Goal: Transaction & Acquisition: Purchase product/service

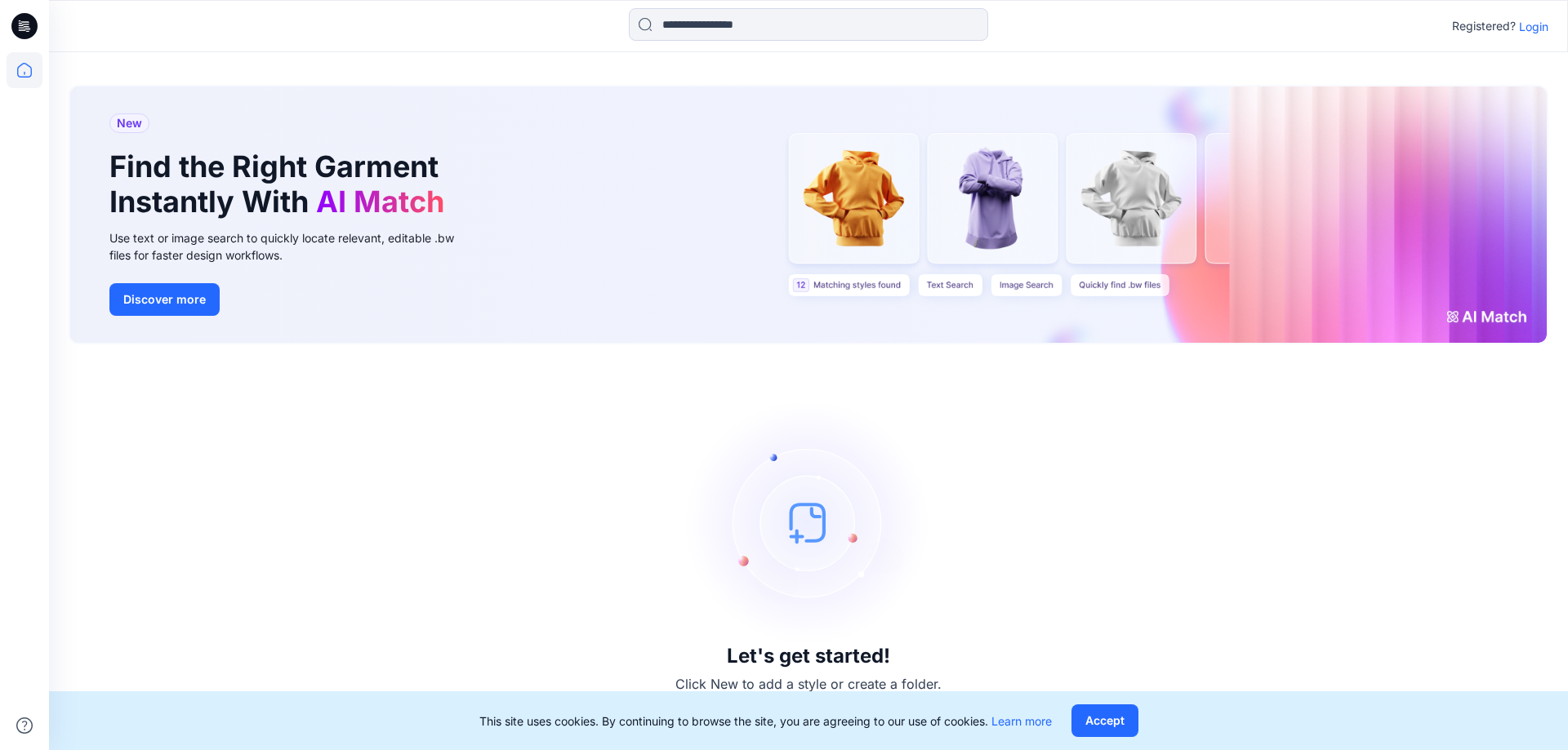
click at [1534, 27] on p "Login" at bounding box center [1533, 27] width 29 height 17
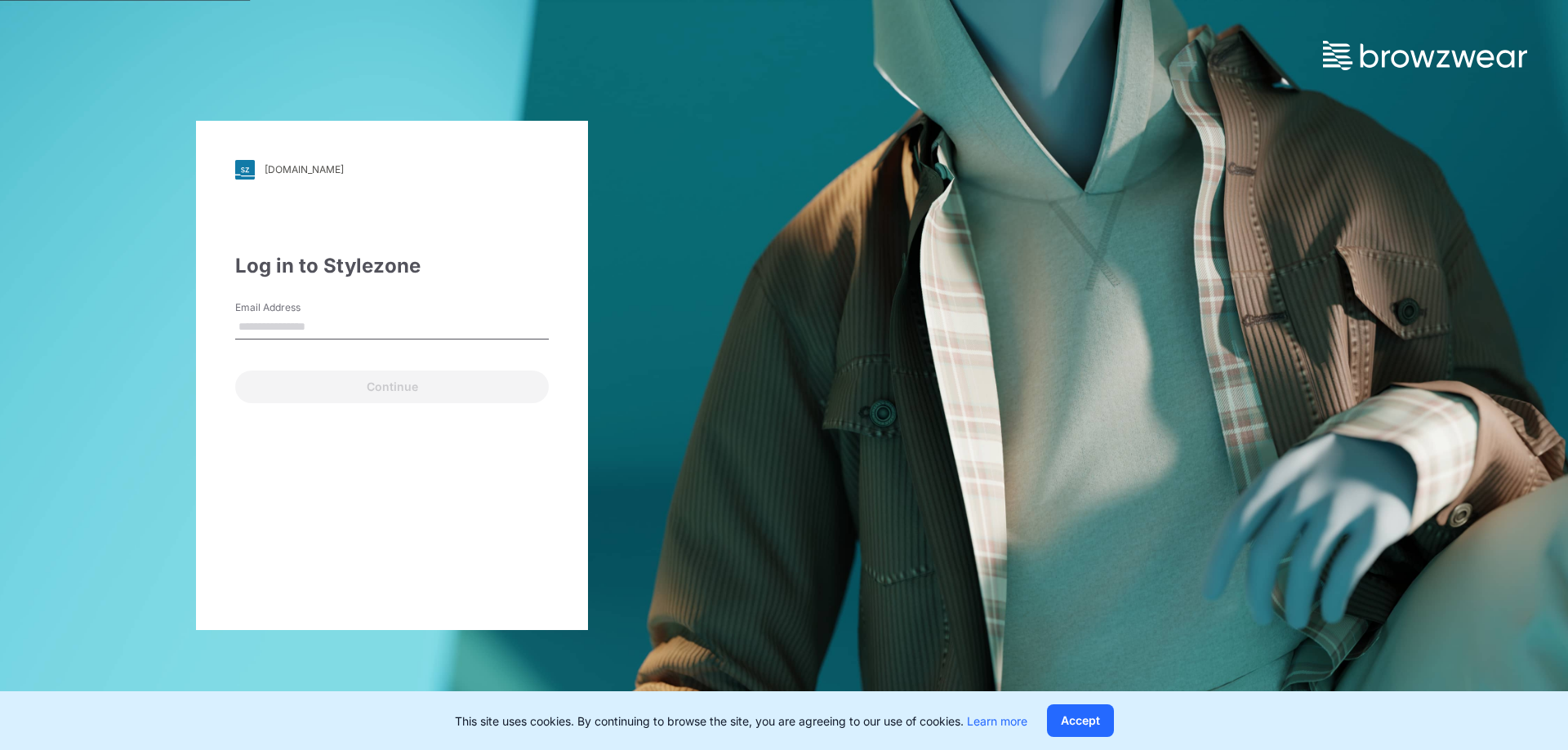
click at [369, 335] on input "Email Address" at bounding box center [391, 327] width 313 height 24
type input "**********"
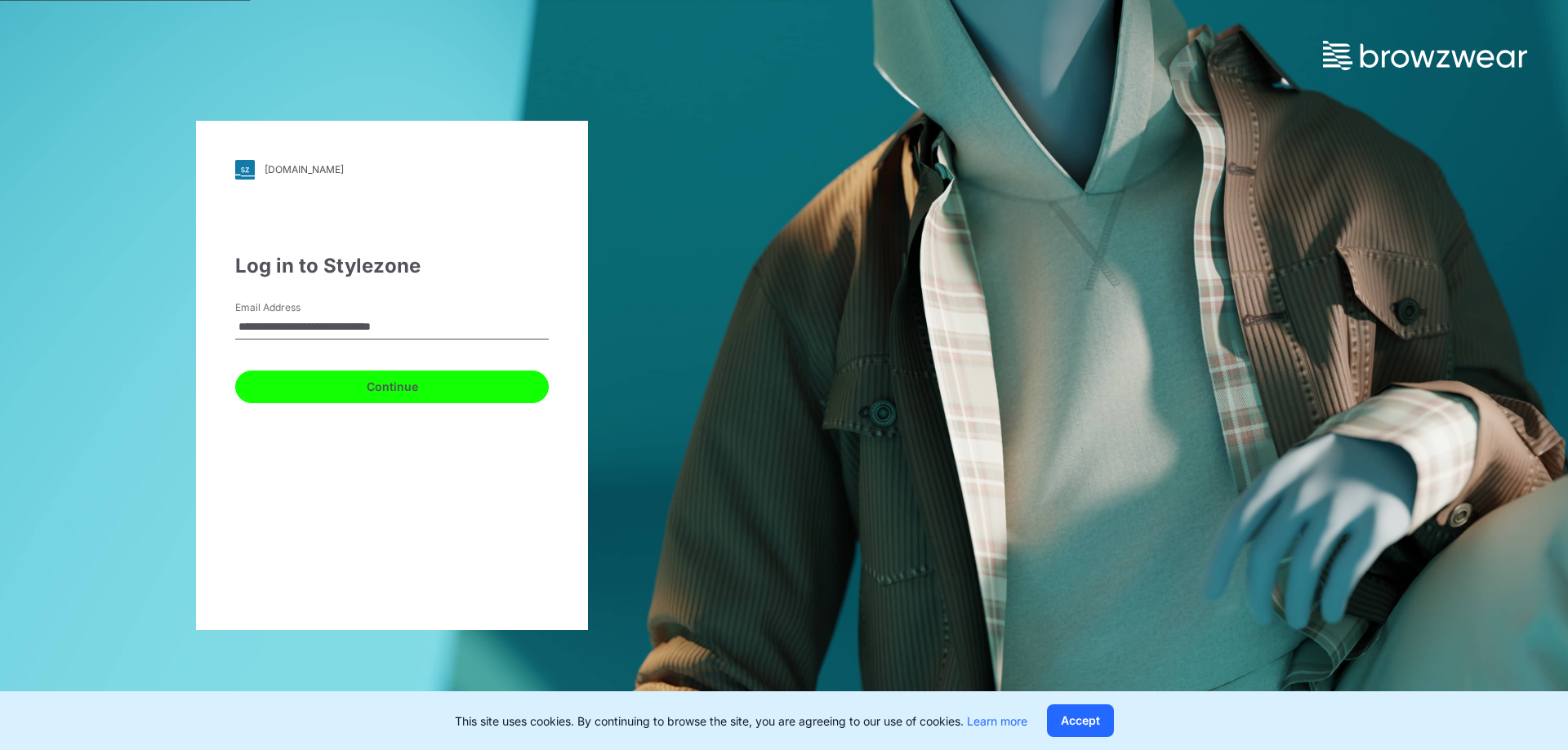
click at [384, 384] on button "Continue" at bounding box center [391, 387] width 313 height 33
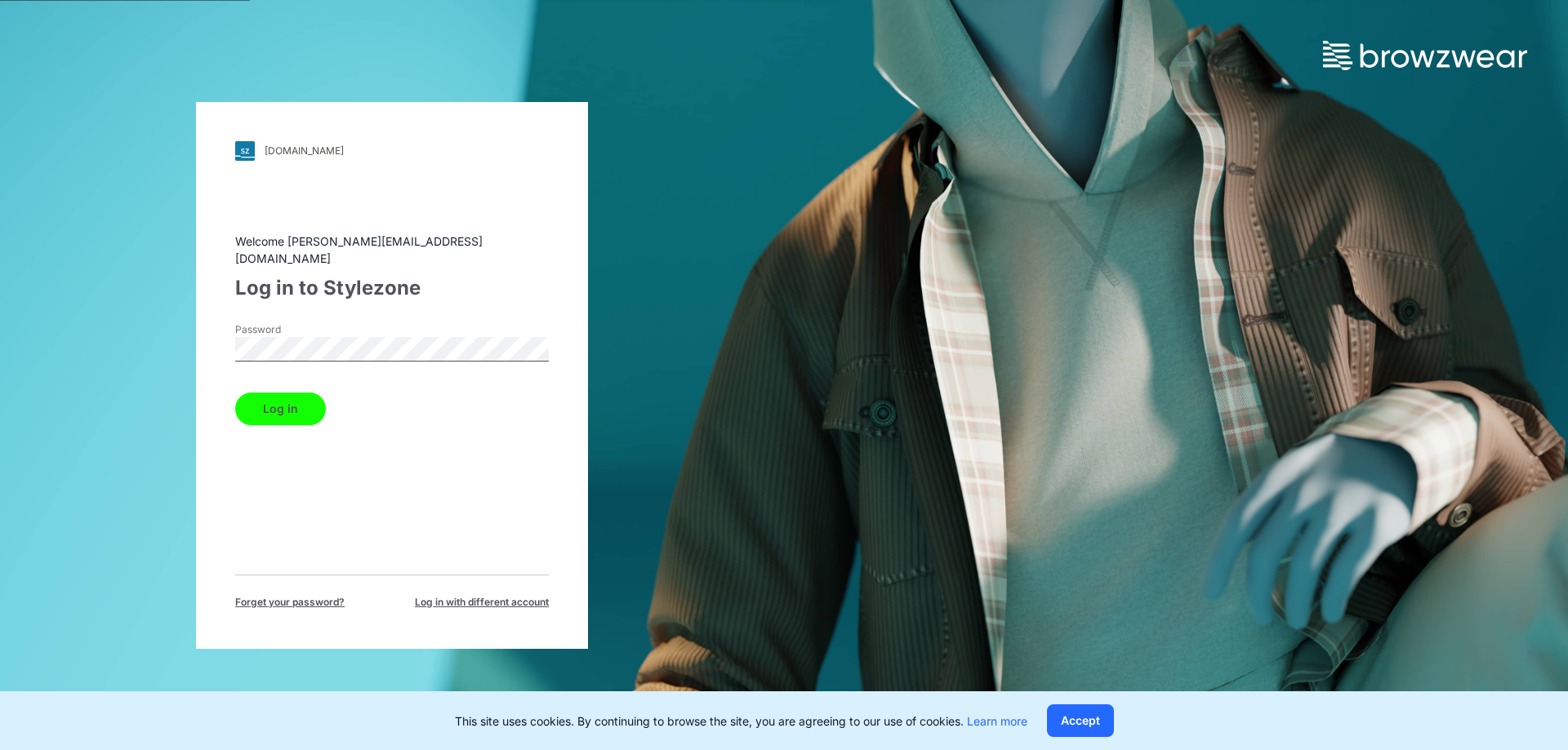
click at [235, 393] on button "Log in" at bounding box center [280, 409] width 91 height 33
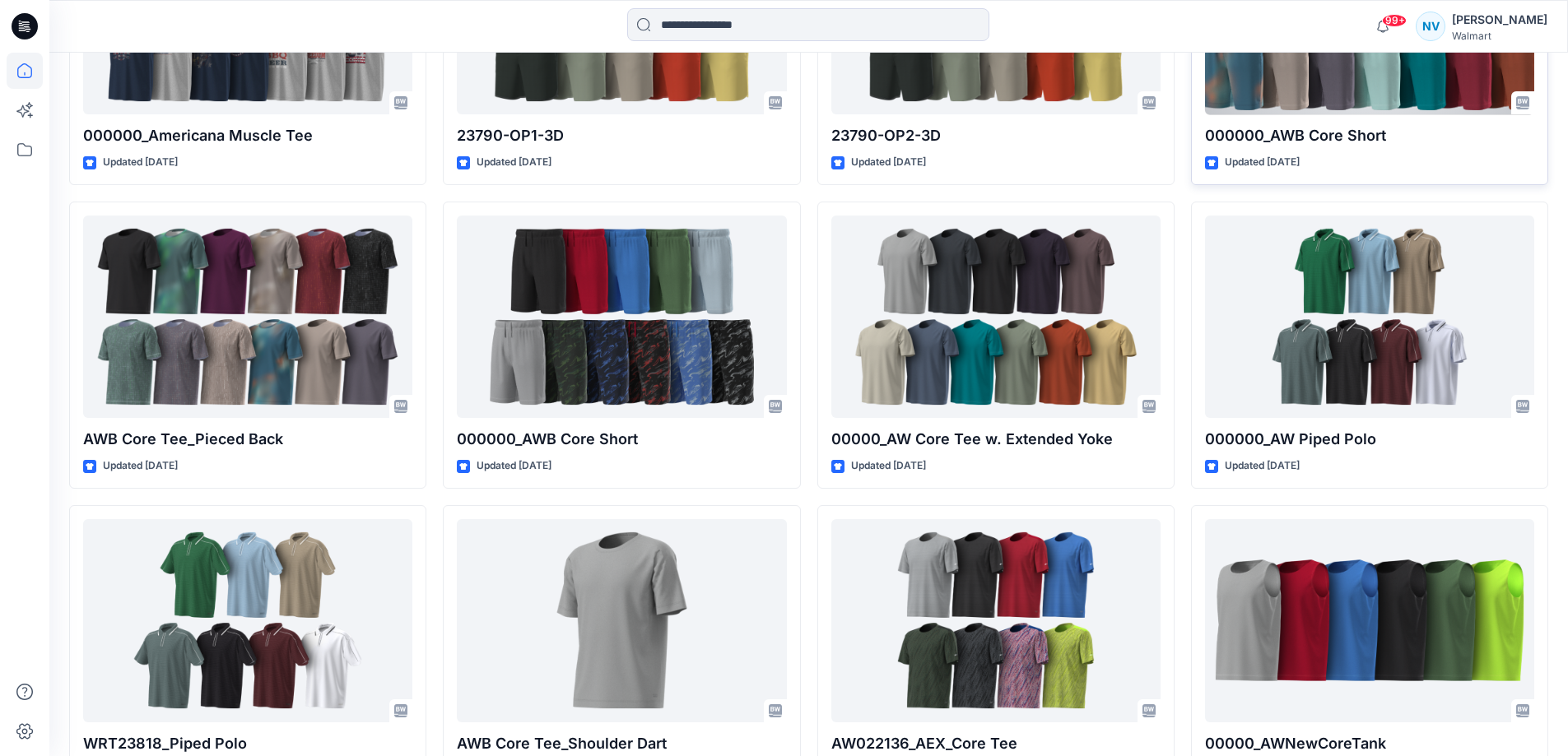
scroll to position [659, 0]
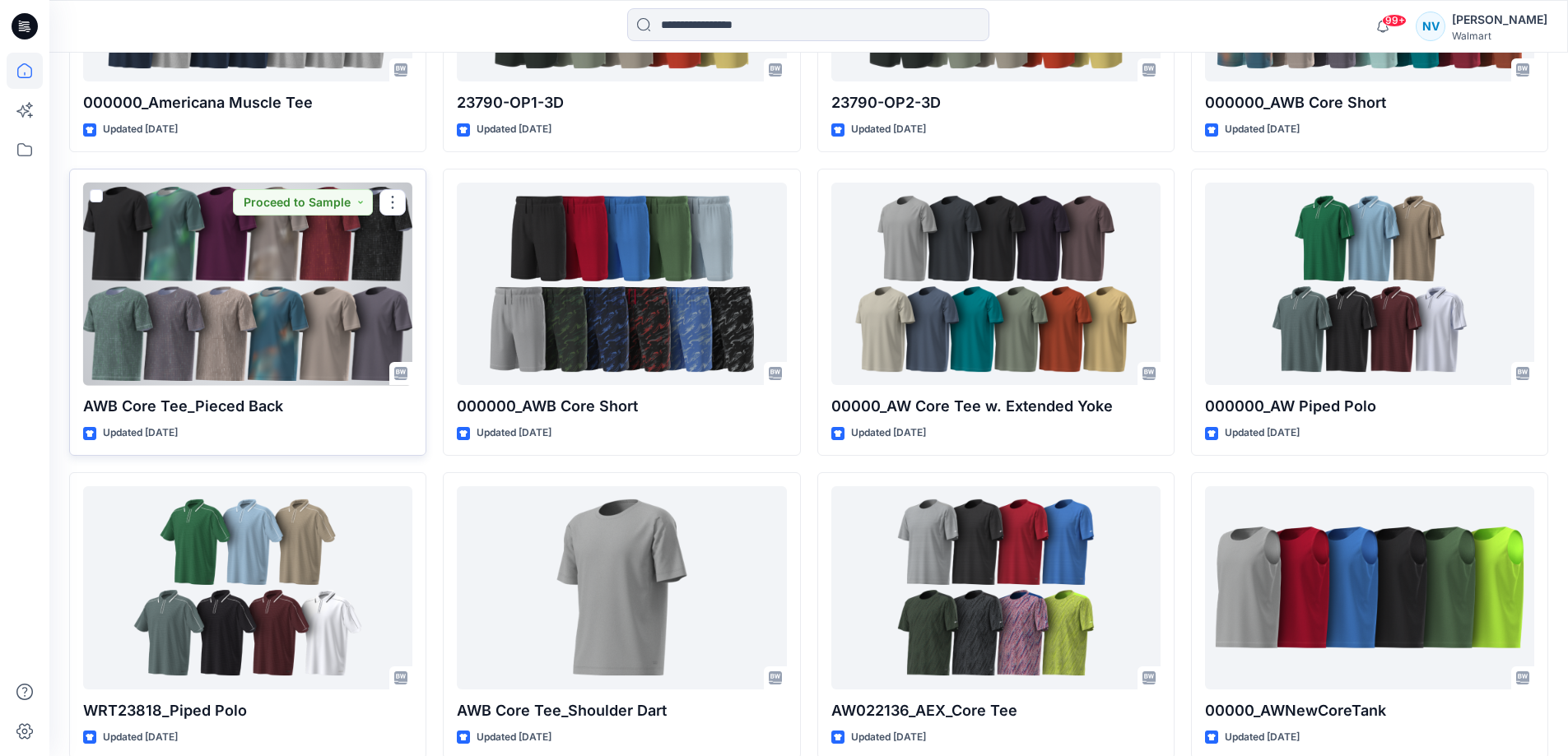
click at [224, 298] on div at bounding box center [248, 284] width 329 height 204
